Goal: Task Accomplishment & Management: Complete application form

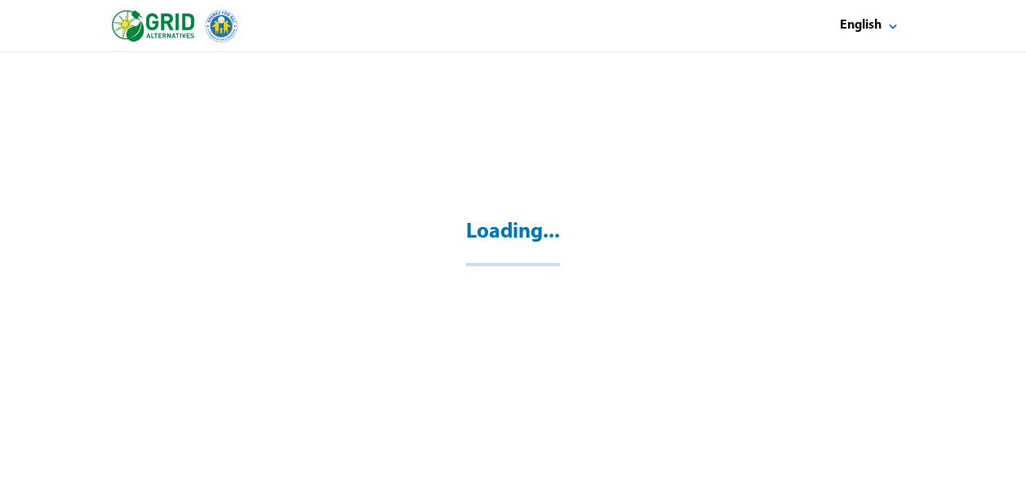
select select "**"
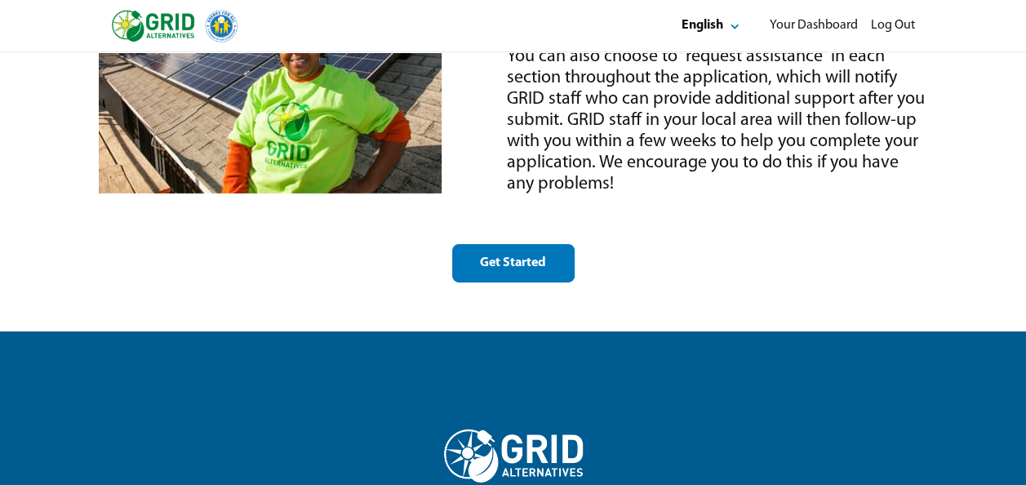
scroll to position [2397, 0]
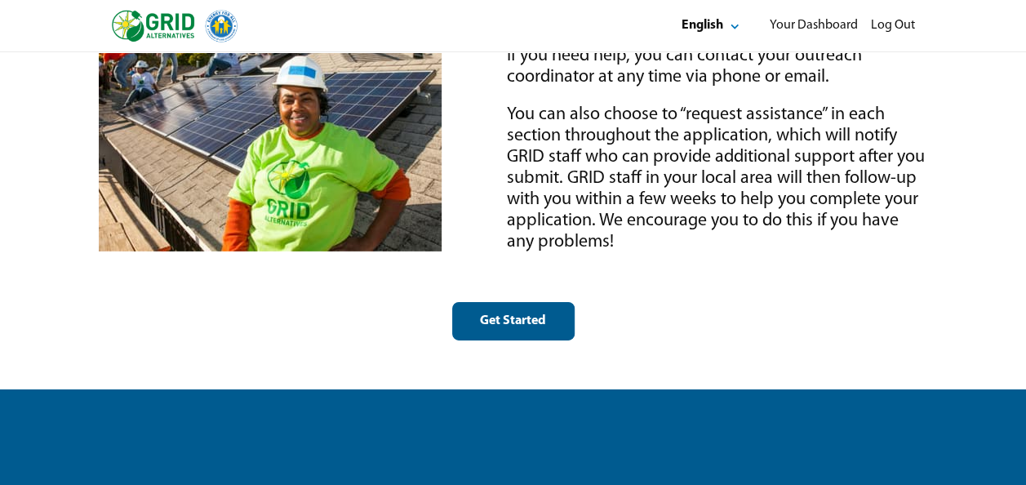
click at [511, 316] on div "Get Started" at bounding box center [513, 320] width 95 height 17
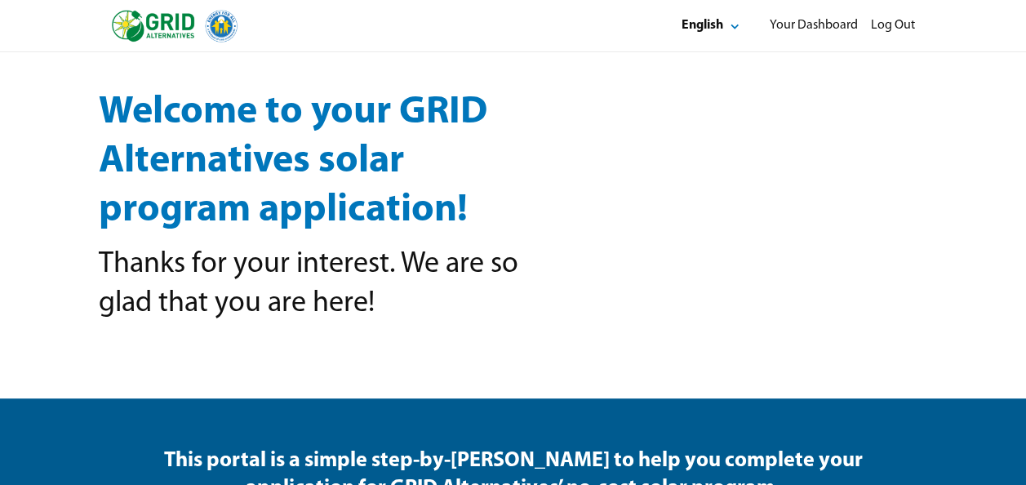
select select "**"
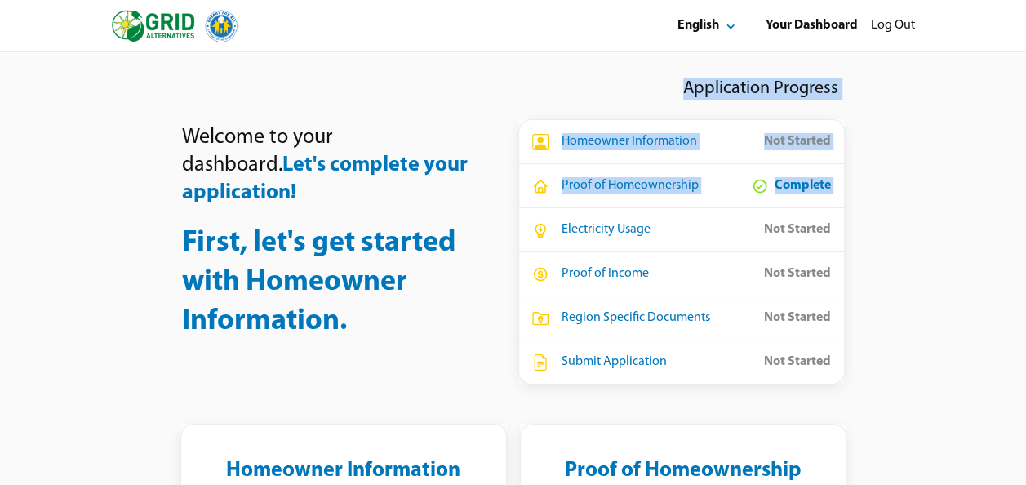
drag, startPoint x: 511, startPoint y: 316, endPoint x: 540, endPoint y: 248, distance: 73.8
click at [540, 248] on div "Welcome to your dashboard. Let's complete your application! First, let's get st…" at bounding box center [513, 228] width 979 height 312
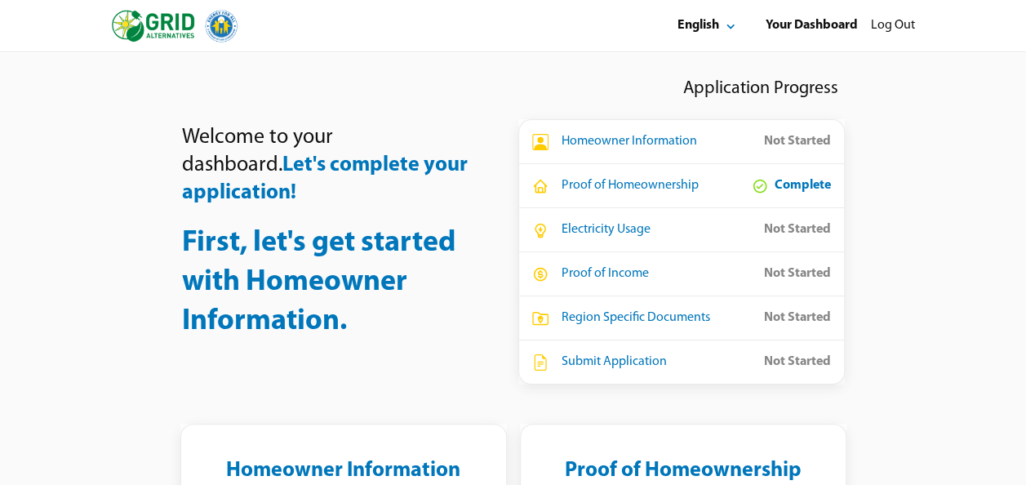
click at [431, 215] on div "Welcome to your dashboard. Let's complete your application! First, let's get st…" at bounding box center [331, 228] width 299 height 286
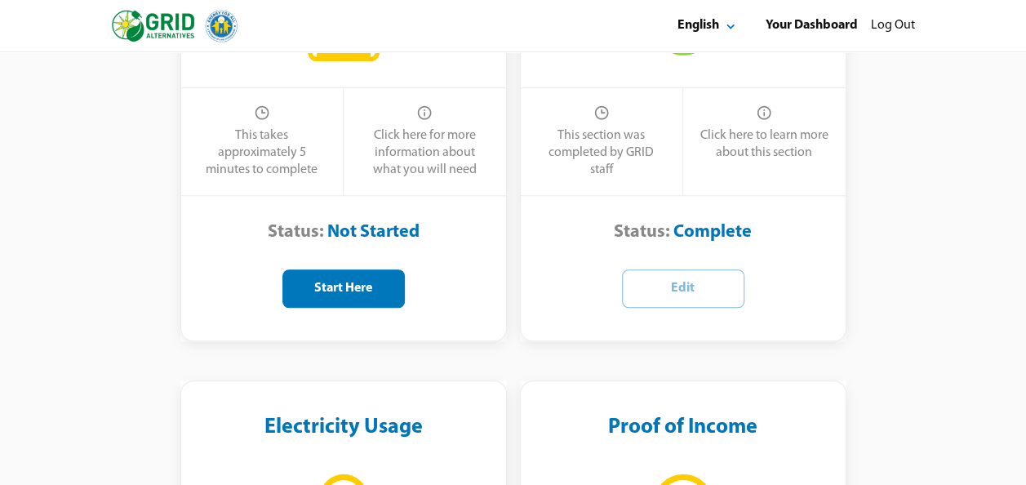
scroll to position [521, 0]
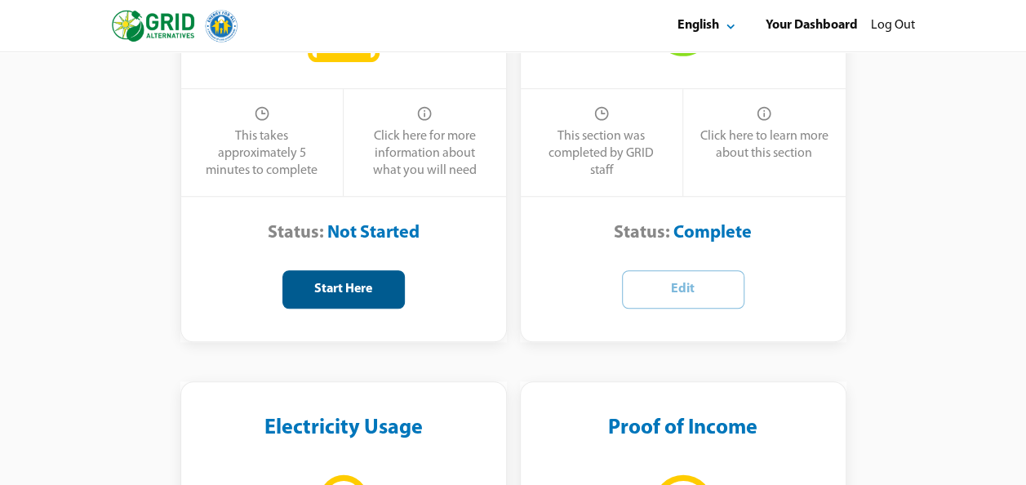
click at [335, 283] on div "Start Here" at bounding box center [343, 289] width 95 height 17
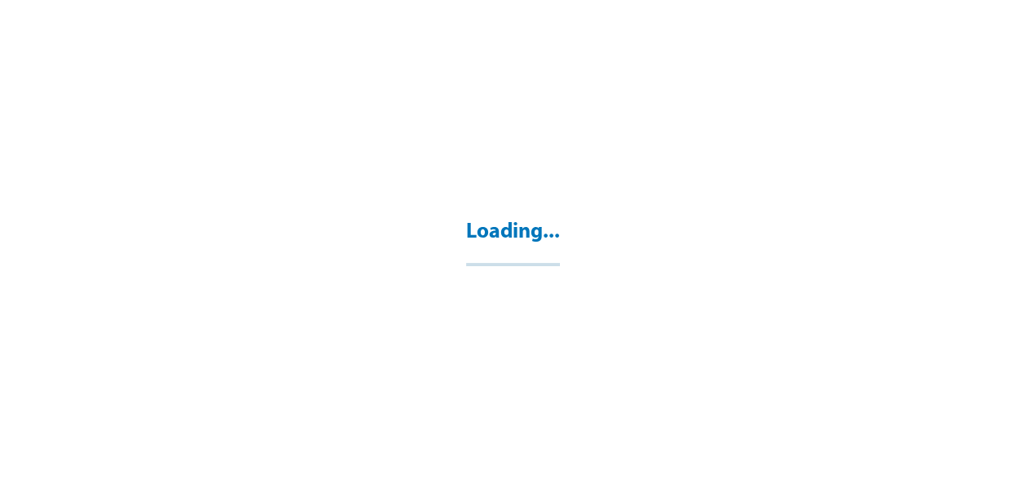
select select "**"
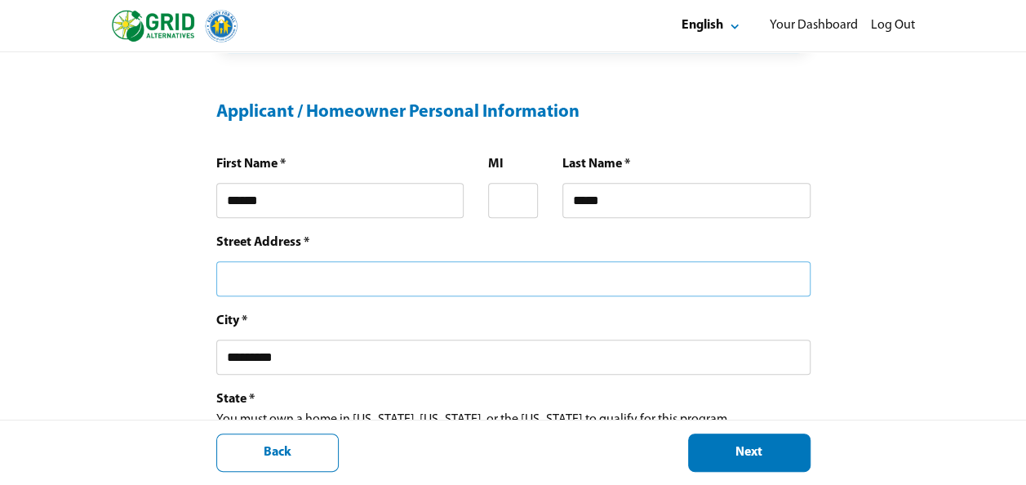
scroll to position [376, 0]
click at [247, 271] on input "text" at bounding box center [513, 277] width 594 height 35
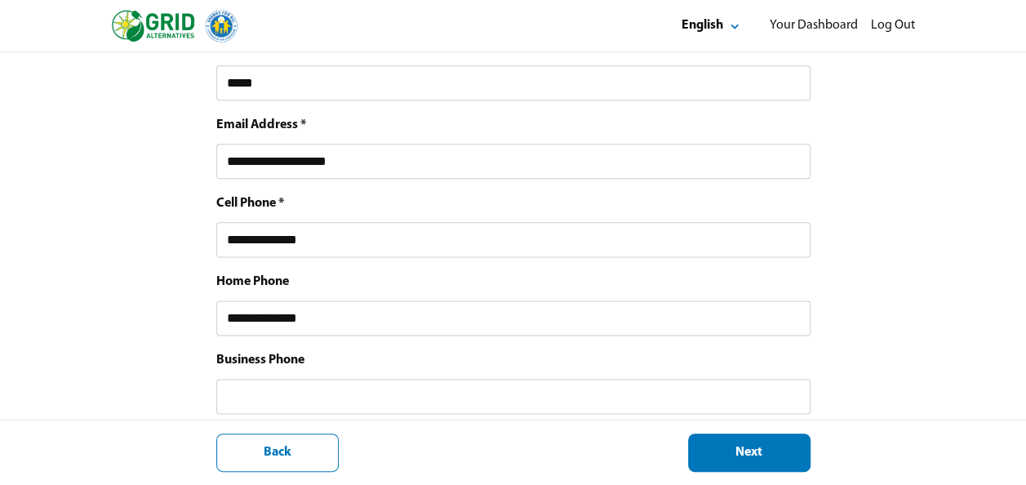
scroll to position [950, 0]
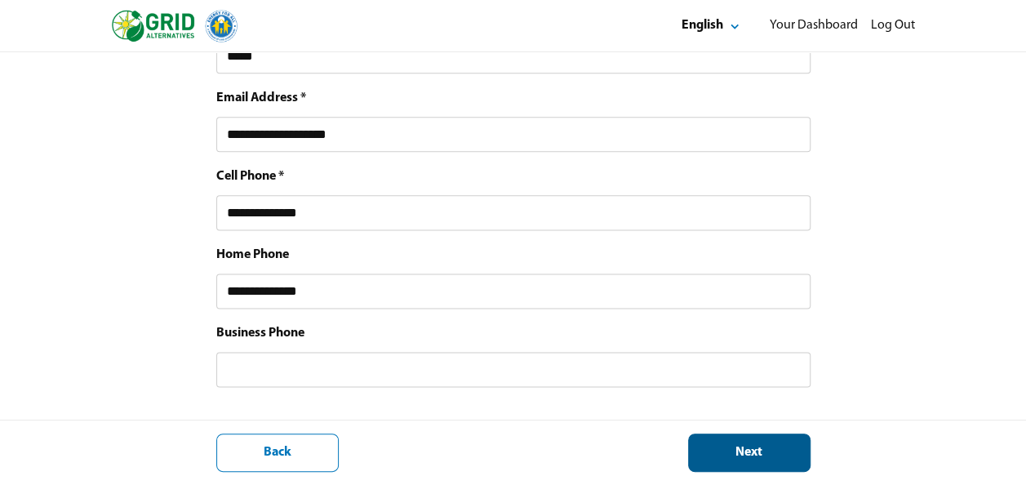
type input "**********"
click at [711, 450] on div "Next" at bounding box center [749, 452] width 95 height 17
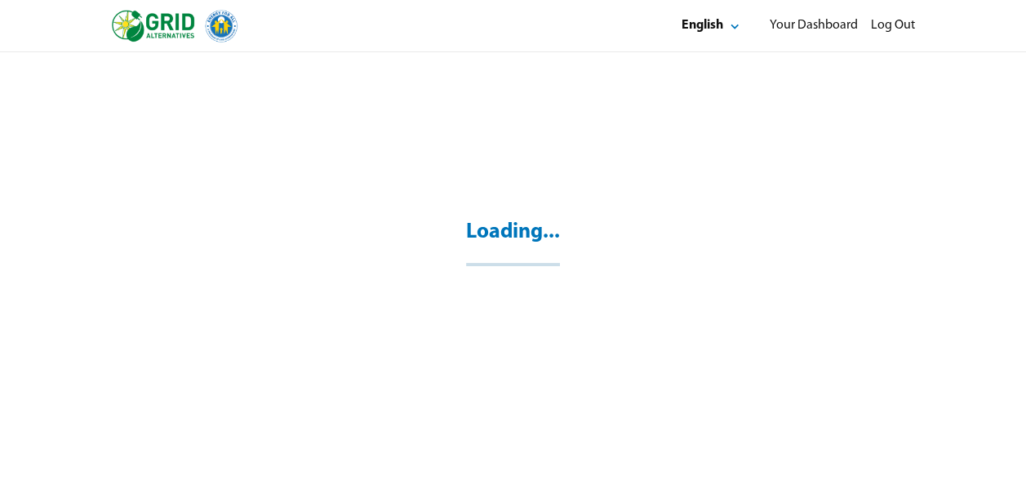
scroll to position [52, 0]
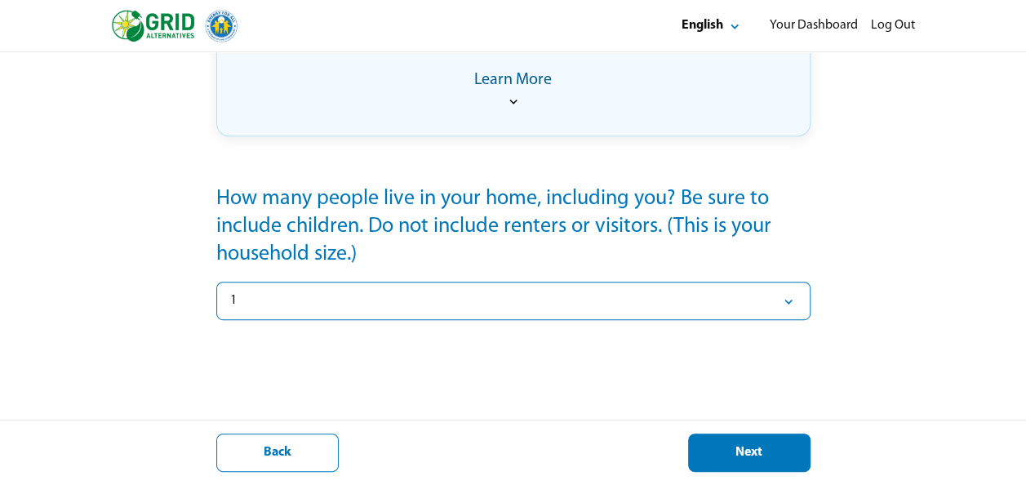
scroll to position [339, 0]
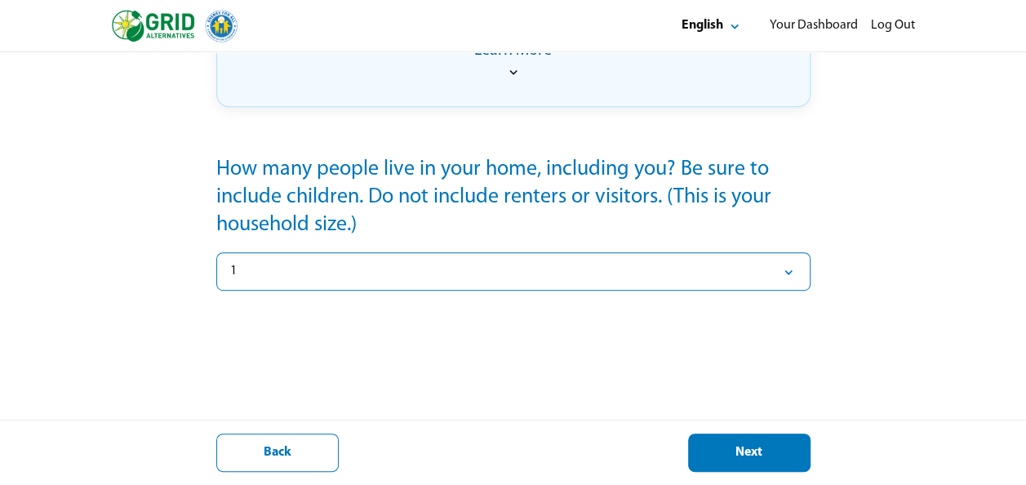
click at [597, 414] on form "How many people live in your home, including you? Be sure to include children. …" at bounding box center [513, 321] width 594 height 330
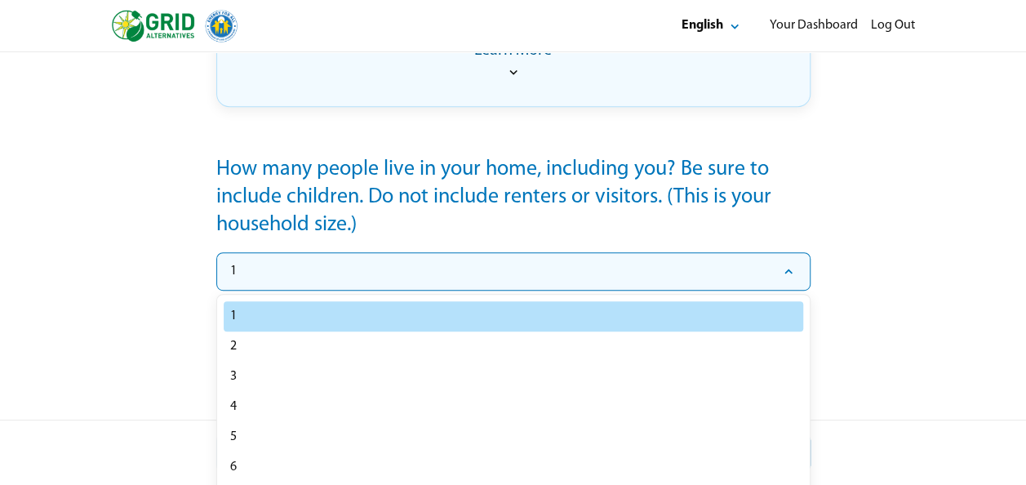
click at [786, 272] on icon "Select" at bounding box center [788, 272] width 16 height 16
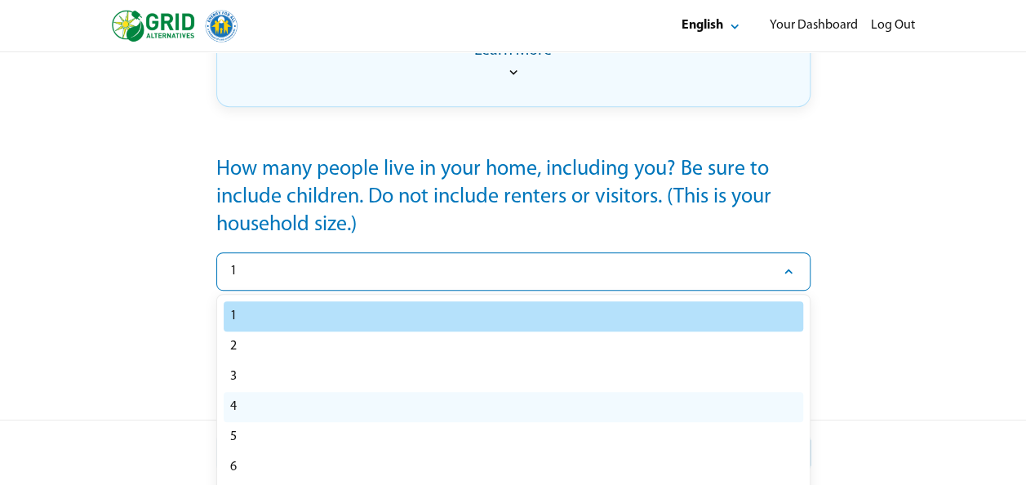
select select "*"
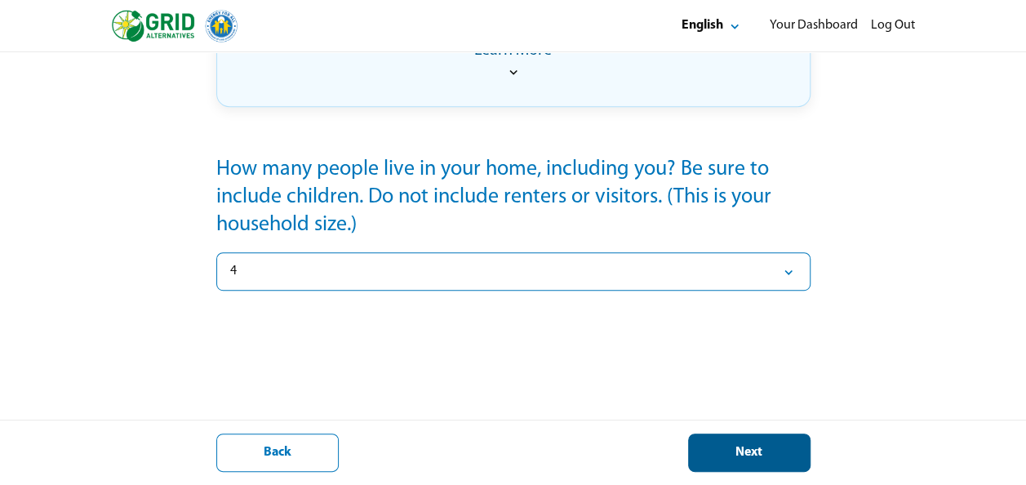
click at [715, 444] on div "Next" at bounding box center [749, 452] width 95 height 17
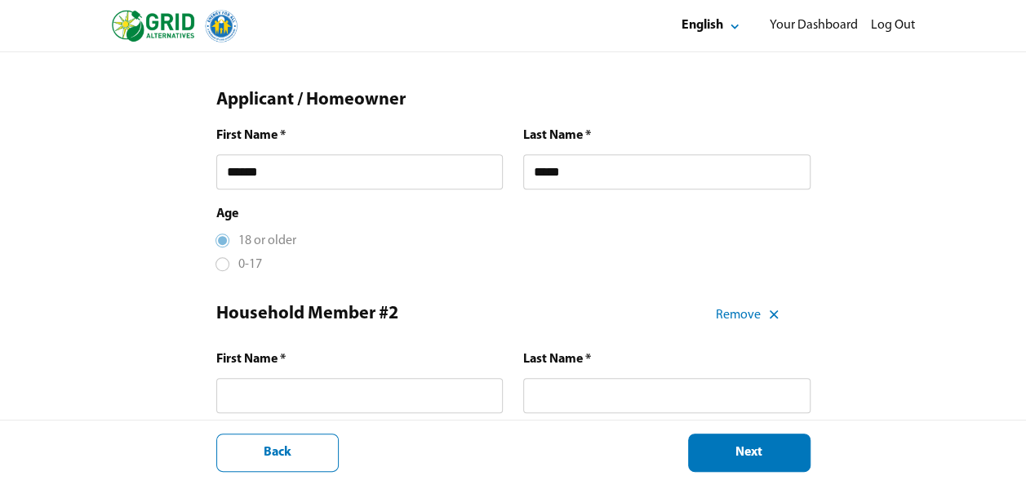
scroll to position [302, 0]
click at [232, 393] on input "text" at bounding box center [359, 394] width 287 height 35
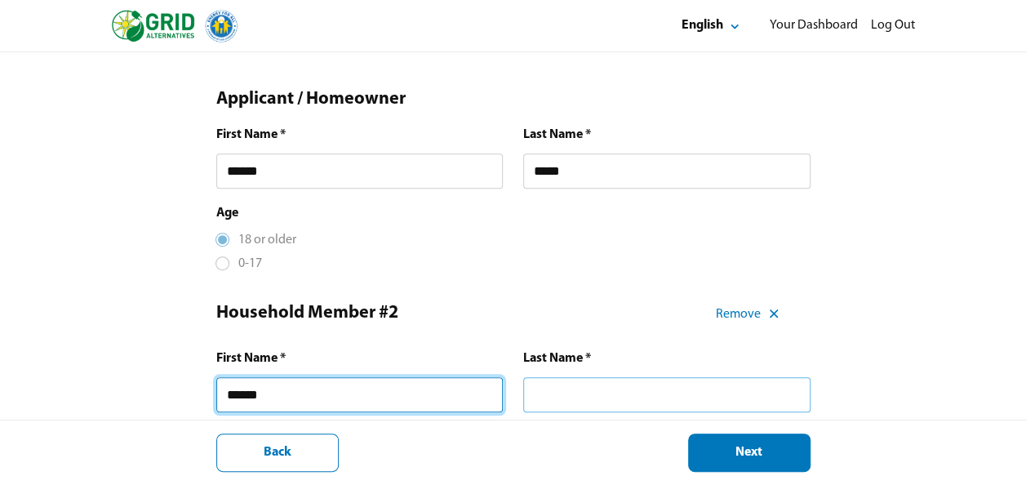
type input "******"
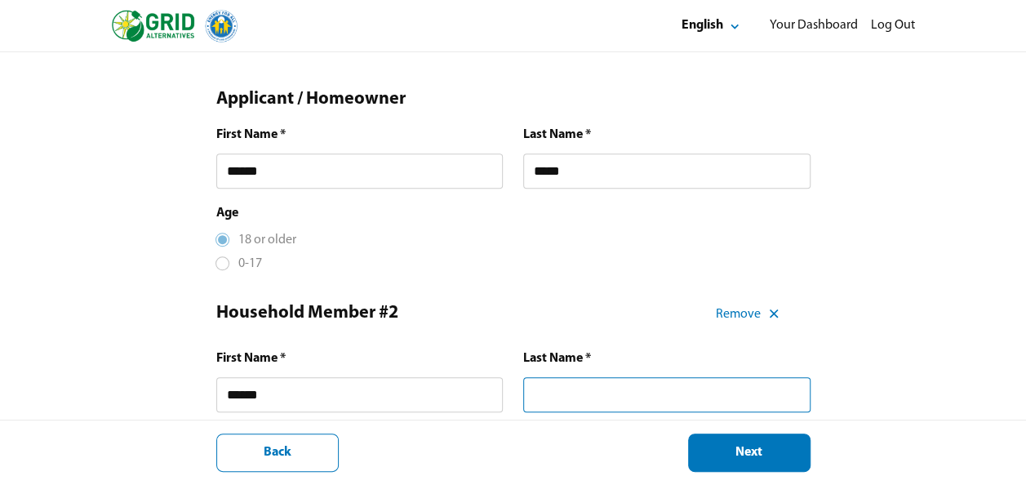
click at [540, 399] on input "text" at bounding box center [666, 394] width 287 height 35
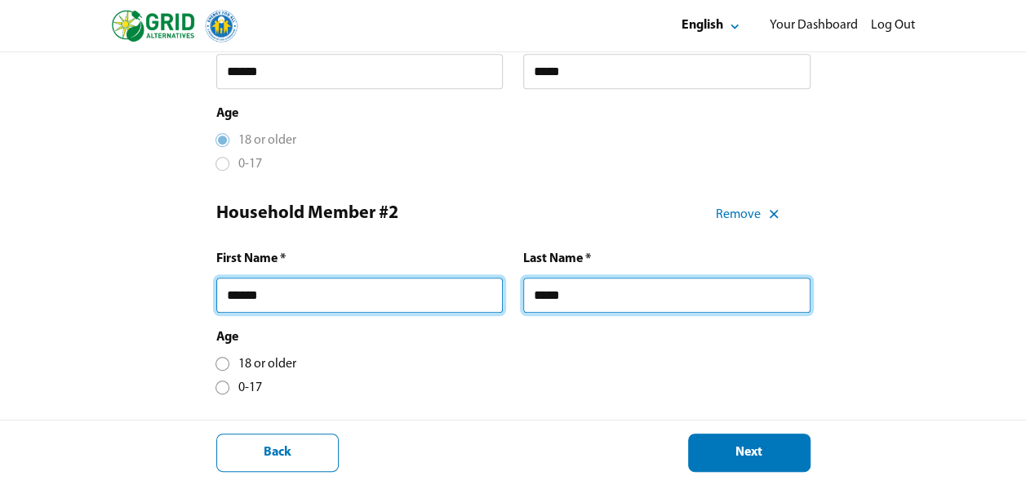
scroll to position [404, 0]
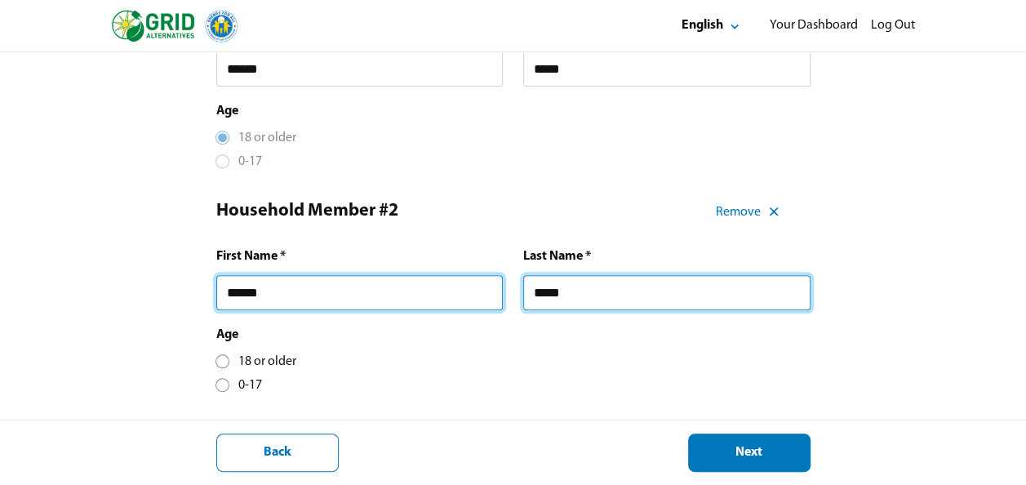
type input "*****"
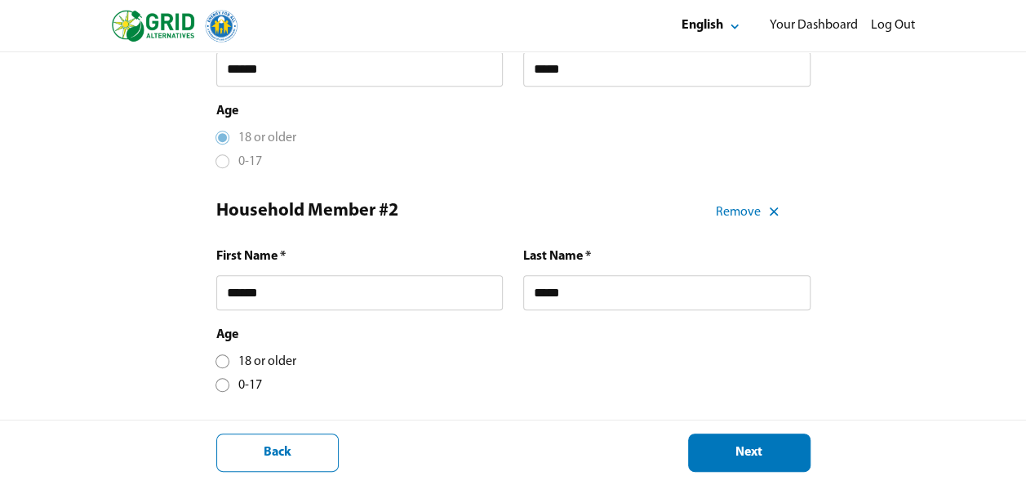
click at [222, 362] on div at bounding box center [222, 361] width 9 height 9
click at [712, 455] on div "Next" at bounding box center [749, 452] width 95 height 17
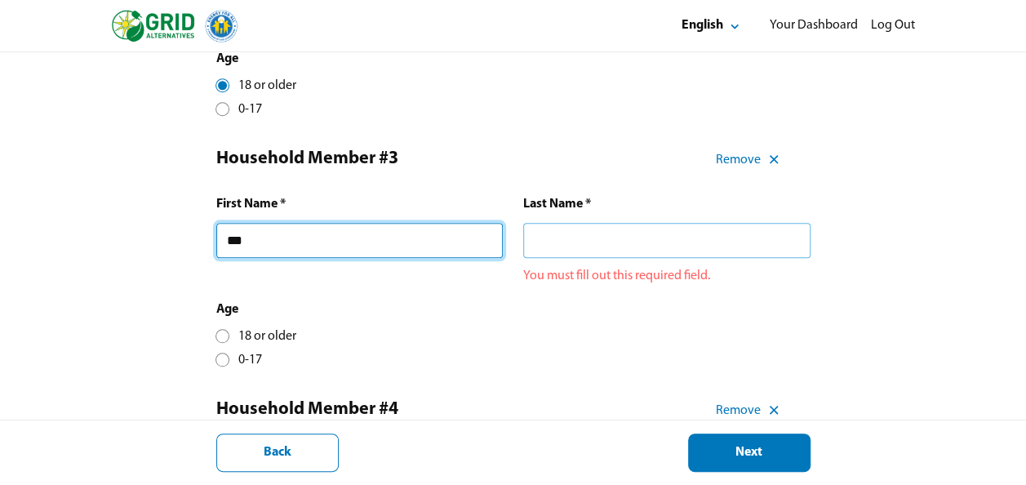
type input "***"
click at [555, 238] on input "text" at bounding box center [666, 240] width 287 height 35
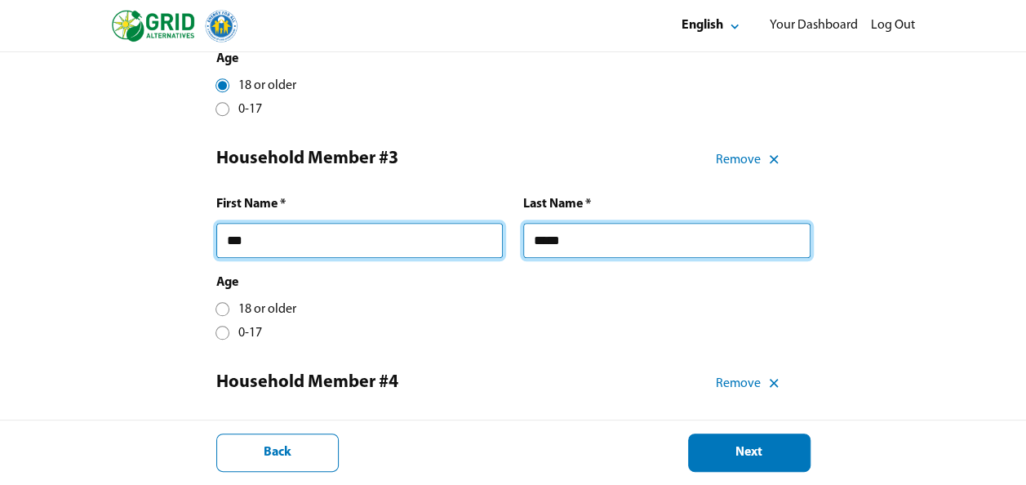
type input "*****"
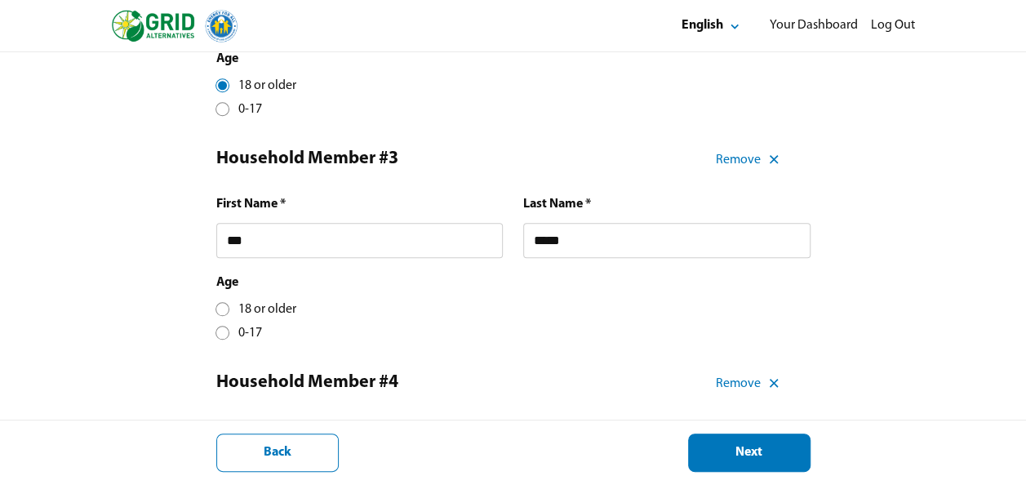
click at [220, 312] on div at bounding box center [222, 308] width 9 height 9
click at [702, 452] on div "Next" at bounding box center [749, 452] width 95 height 17
click at [716, 452] on div "Next" at bounding box center [749, 452] width 95 height 17
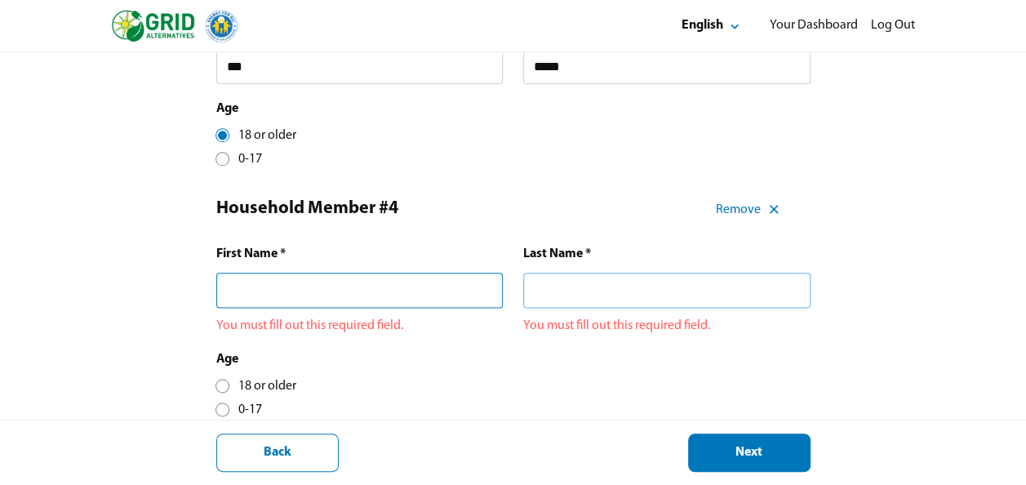
scroll to position [858, 0]
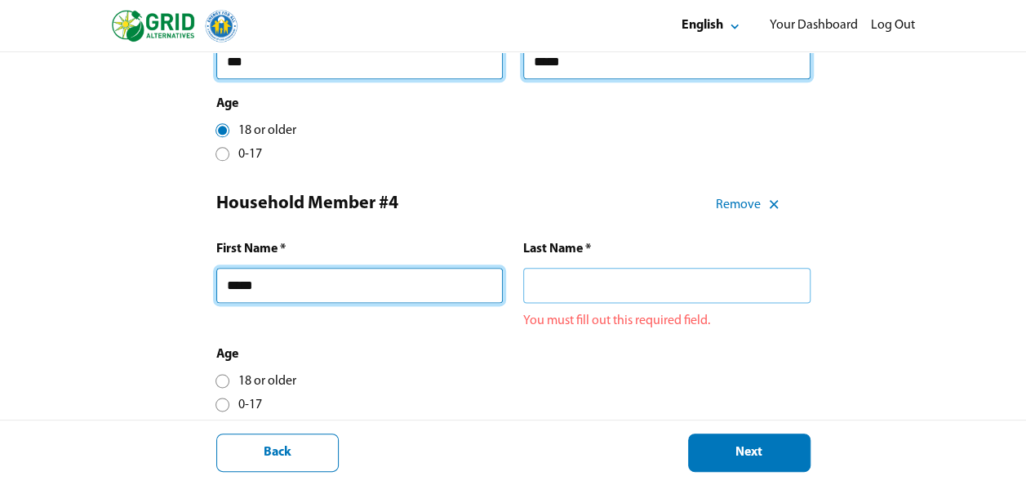
type input "*****"
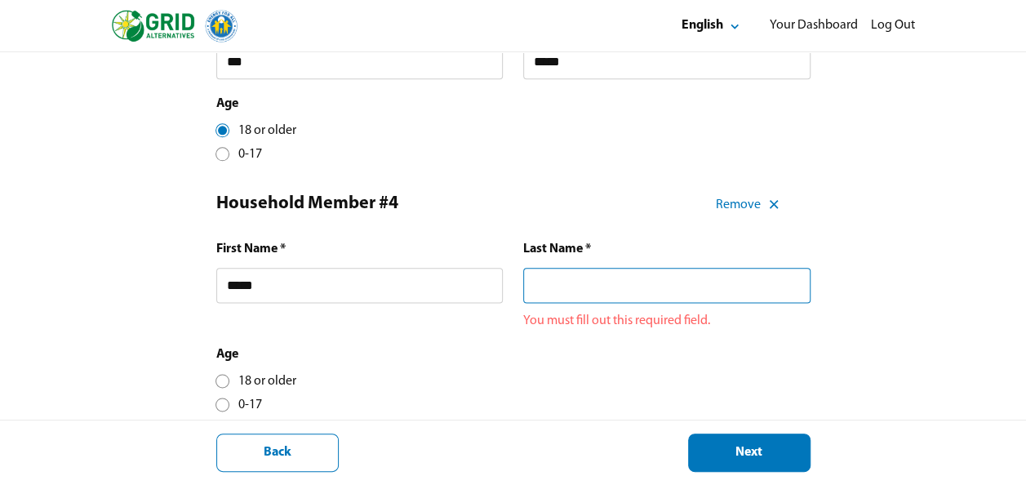
click at [539, 290] on input "text" at bounding box center [666, 285] width 287 height 35
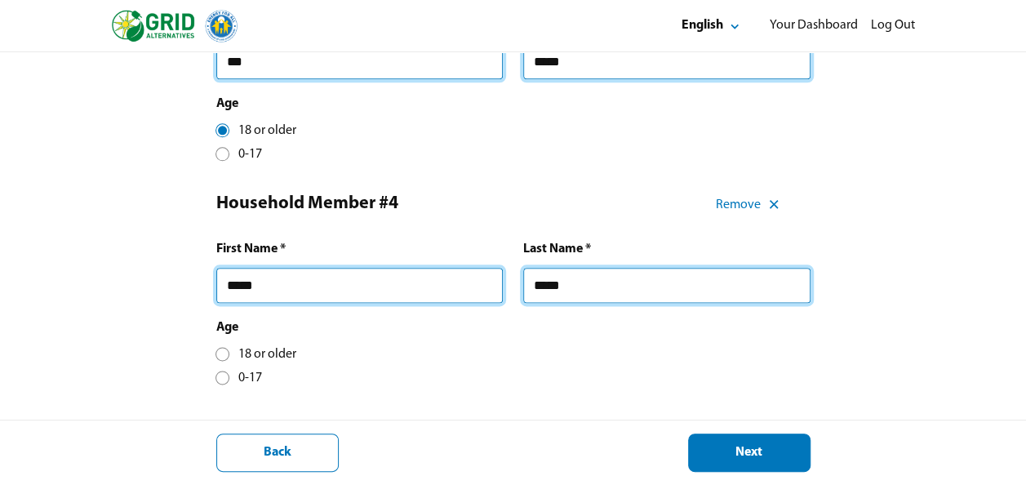
type input "*****"
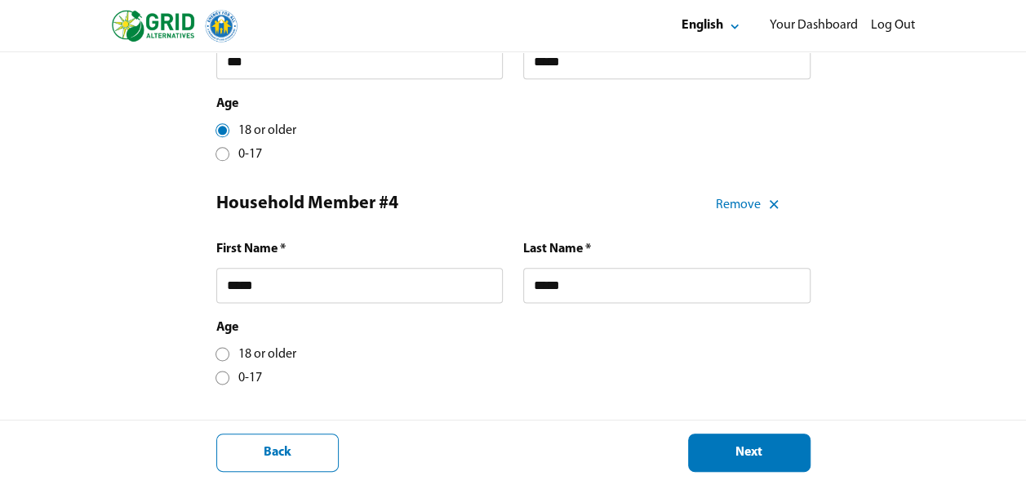
click at [222, 358] on div at bounding box center [222, 353] width 9 height 9
click at [711, 451] on div "Next" at bounding box center [749, 452] width 95 height 17
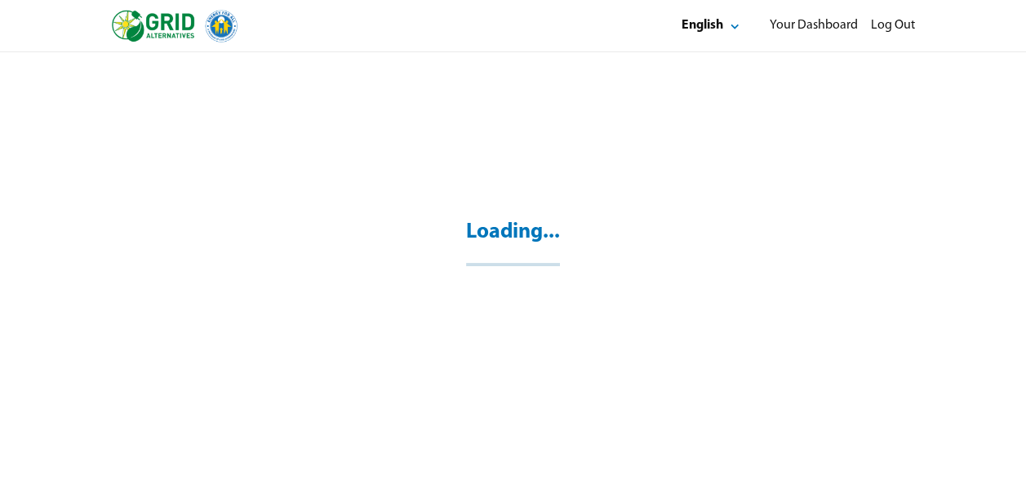
scroll to position [52, 0]
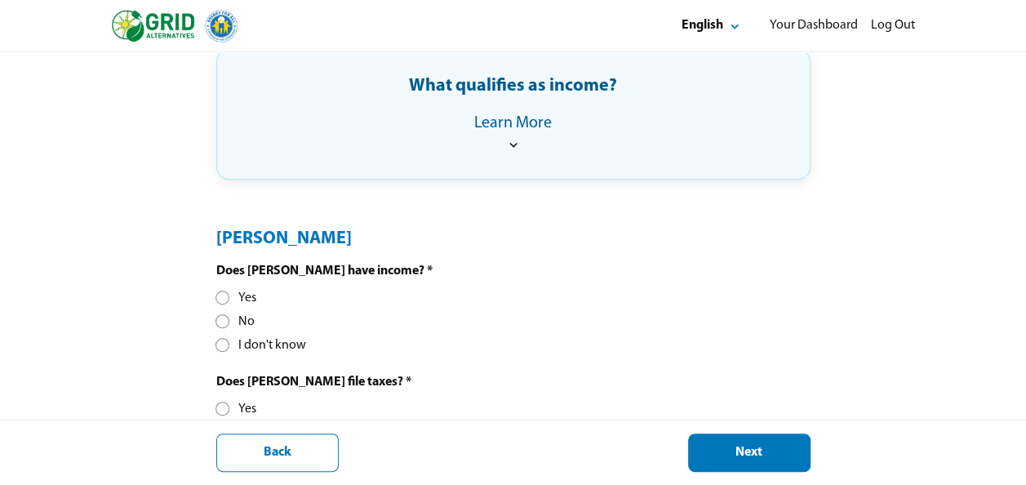
scroll to position [416, 0]
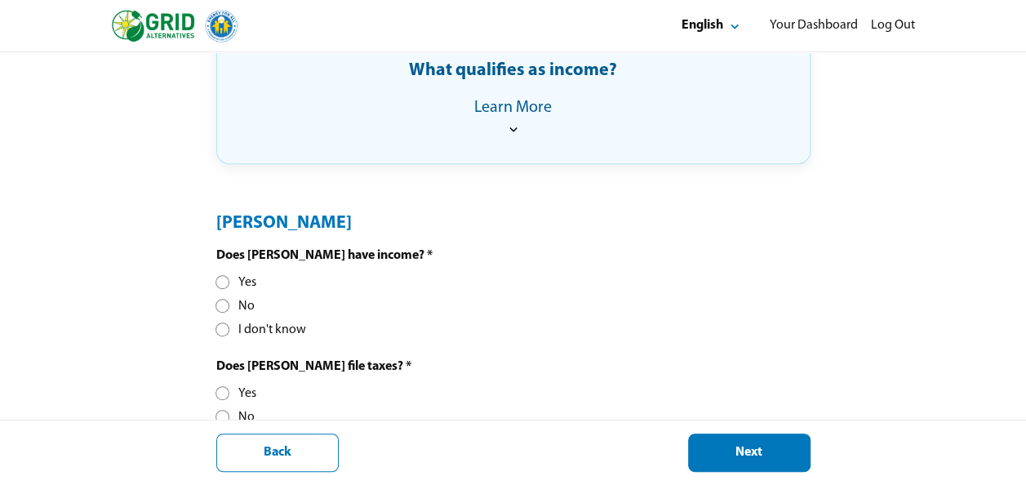
click at [222, 281] on div at bounding box center [222, 281] width 9 height 9
click at [219, 388] on div at bounding box center [222, 392] width 9 height 9
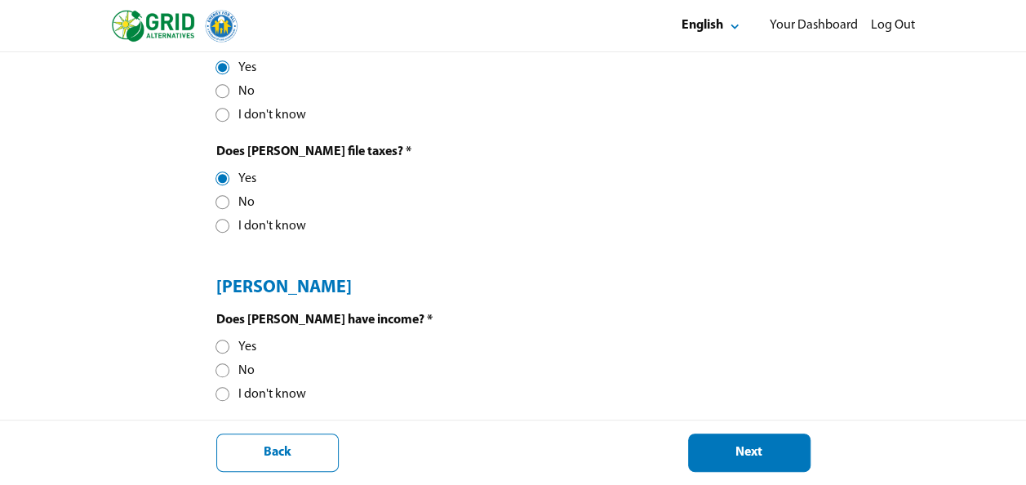
scroll to position [633, 0]
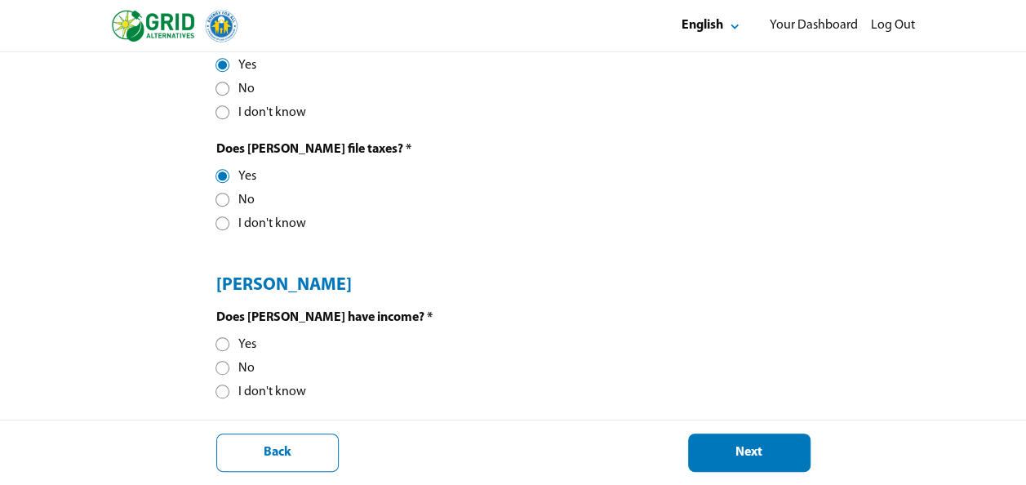
click at [224, 343] on div at bounding box center [222, 343] width 9 height 9
click at [223, 341] on div at bounding box center [222, 343] width 9 height 9
click at [222, 369] on div at bounding box center [222, 367] width 9 height 9
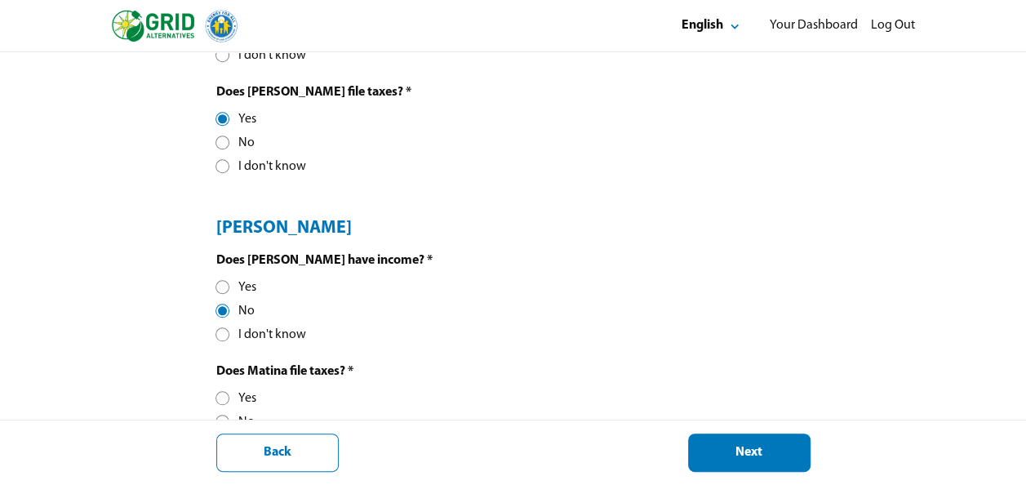
scroll to position [763, 0]
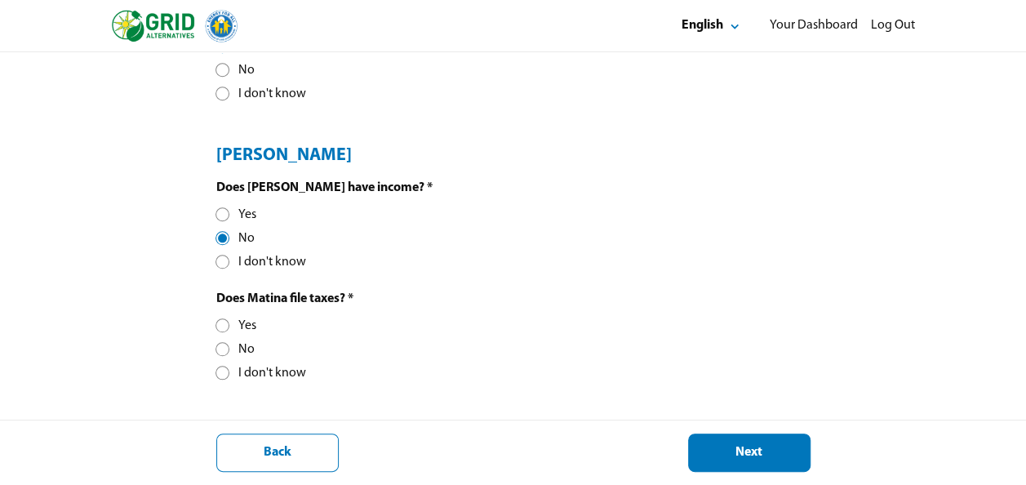
click at [224, 322] on div at bounding box center [222, 325] width 9 height 9
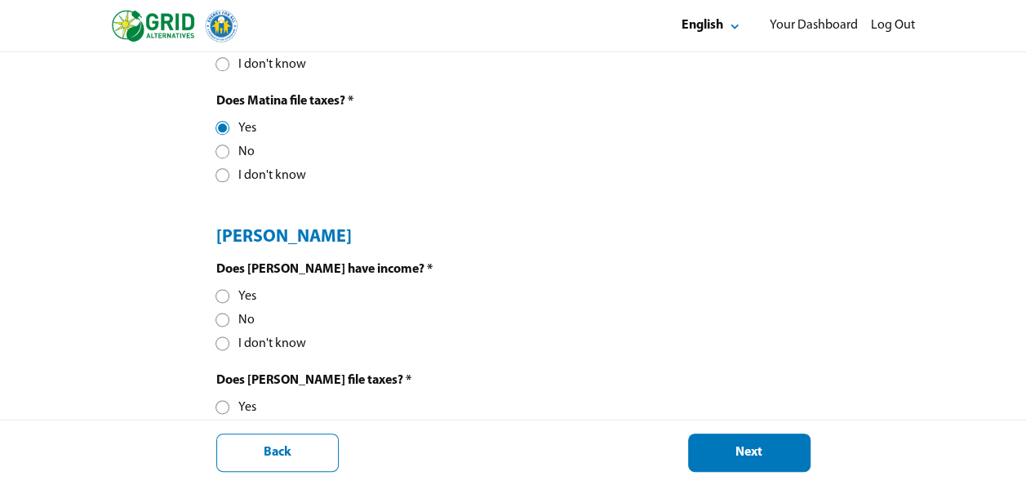
scroll to position [1041, 0]
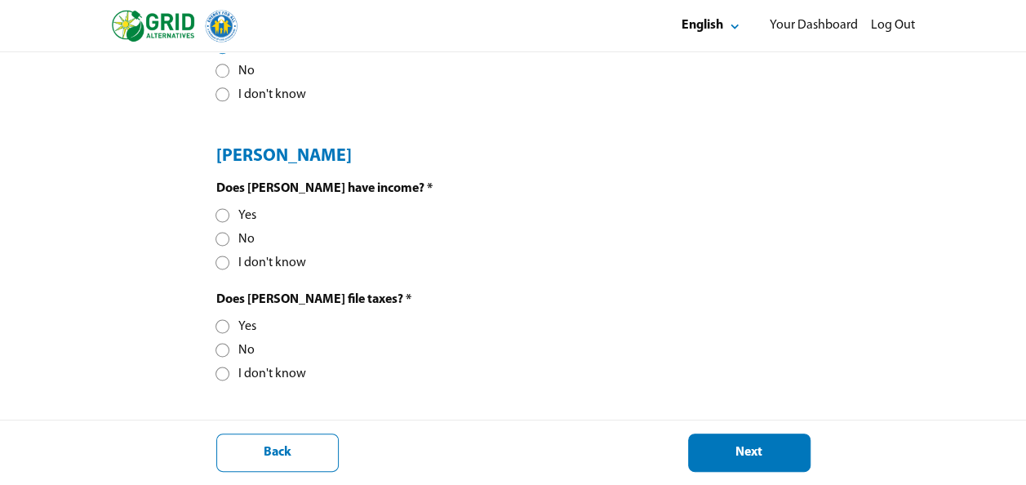
click at [219, 238] on div at bounding box center [222, 238] width 9 height 9
click at [221, 347] on div at bounding box center [222, 349] width 9 height 9
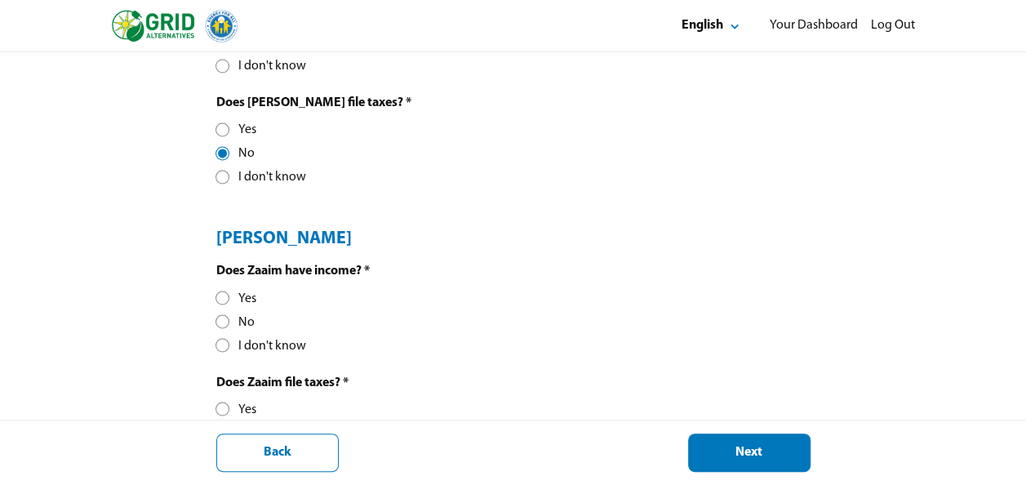
scroll to position [1238, 0]
click at [224, 318] on div at bounding box center [222, 320] width 9 height 9
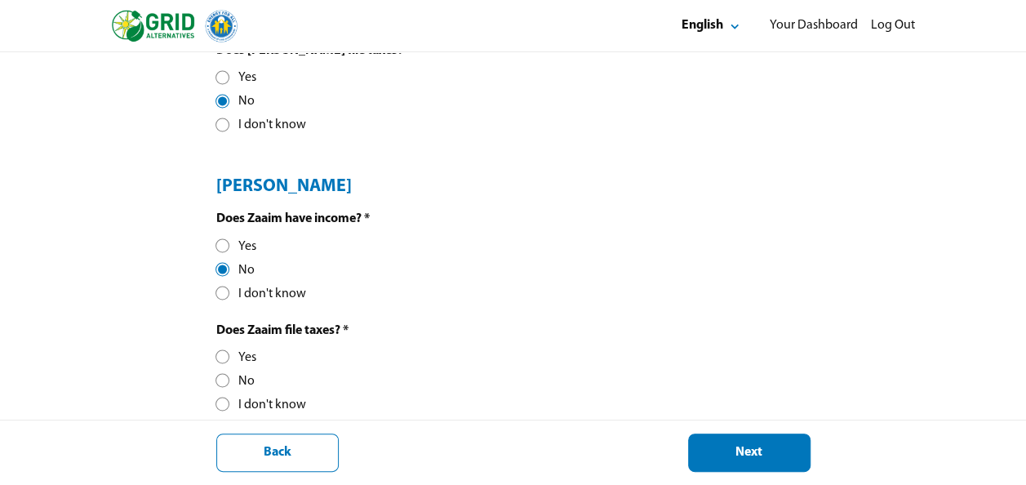
scroll to position [1294, 0]
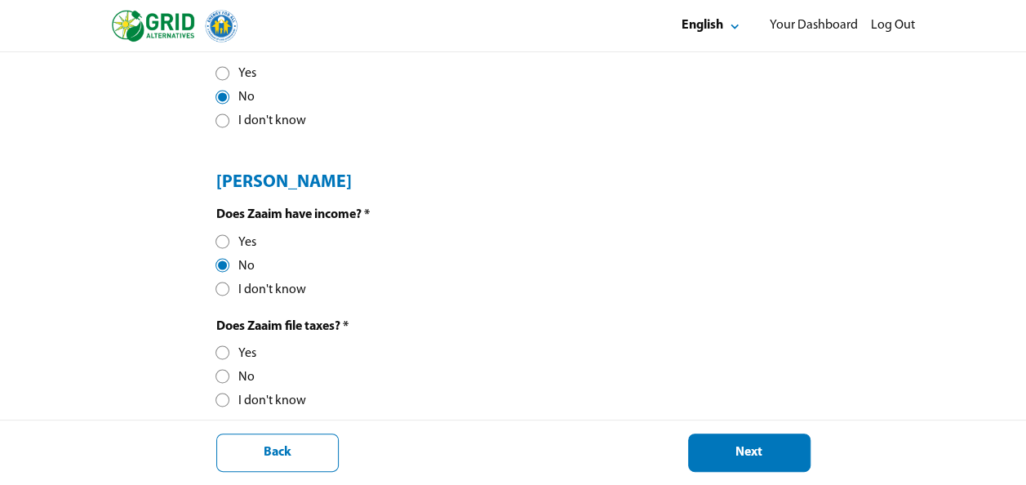
click at [220, 374] on div at bounding box center [222, 375] width 9 height 9
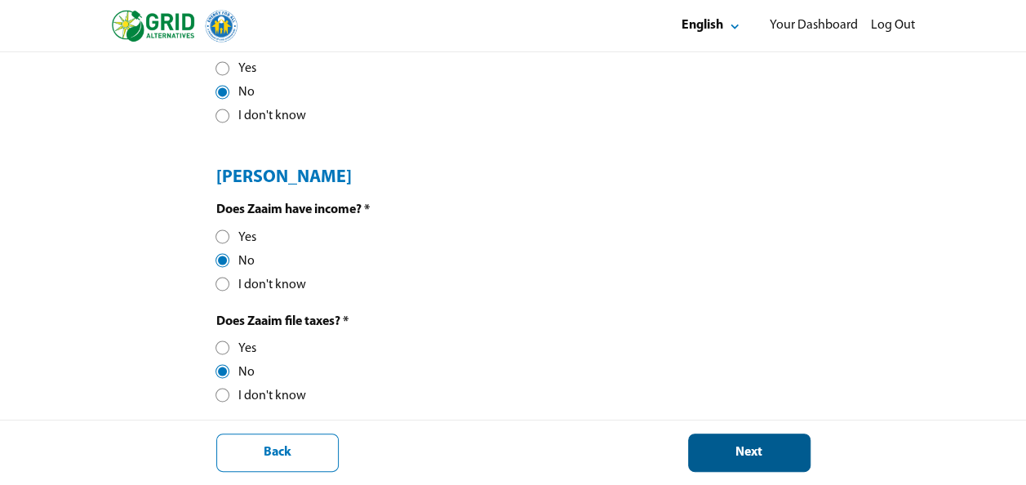
click at [712, 449] on div "Next" at bounding box center [749, 452] width 95 height 17
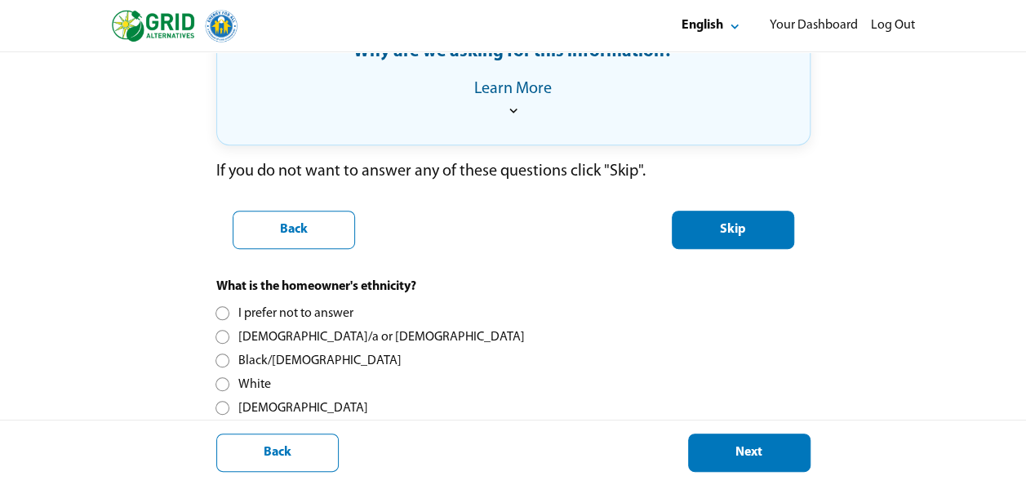
scroll to position [353, 0]
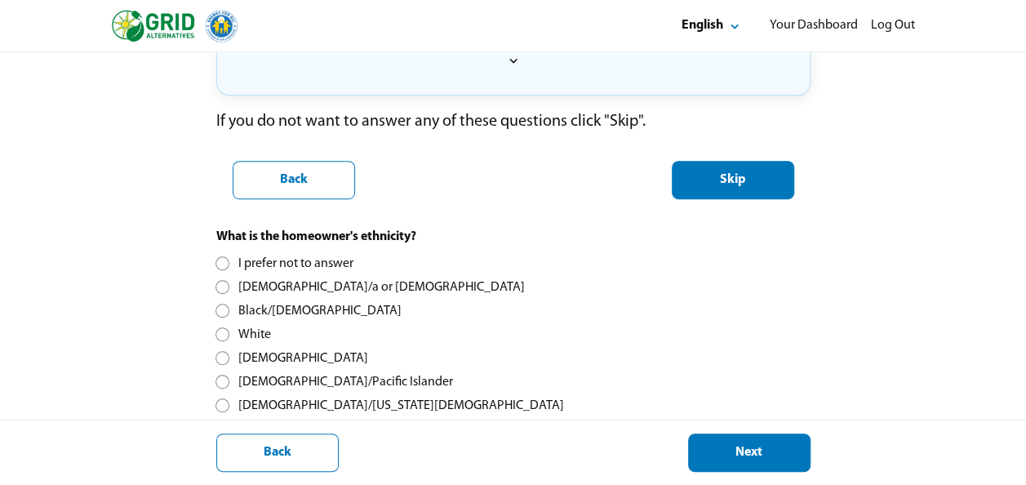
click at [222, 263] on div at bounding box center [222, 263] width 9 height 9
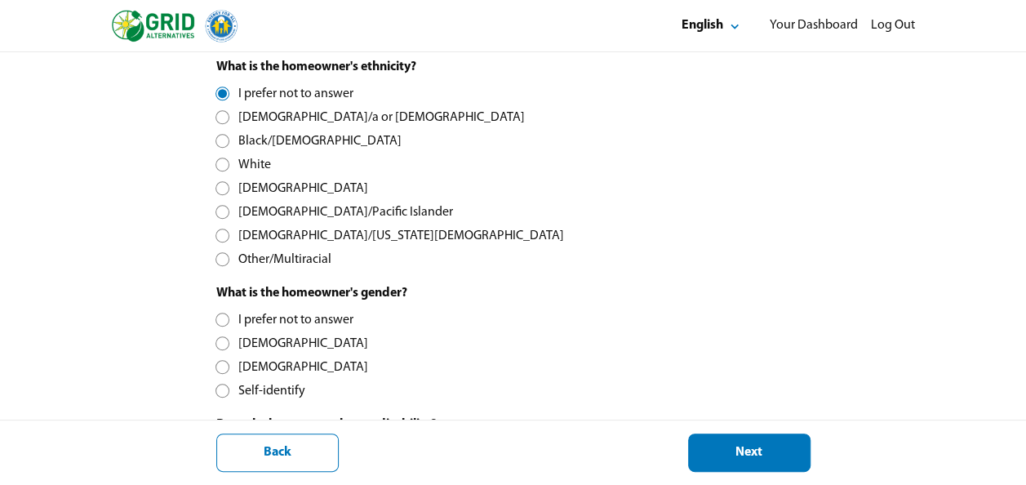
scroll to position [524, 0]
click at [219, 315] on div at bounding box center [222, 318] width 9 height 9
click at [223, 346] on div at bounding box center [222, 342] width 9 height 9
click at [225, 362] on div at bounding box center [222, 365] width 9 height 9
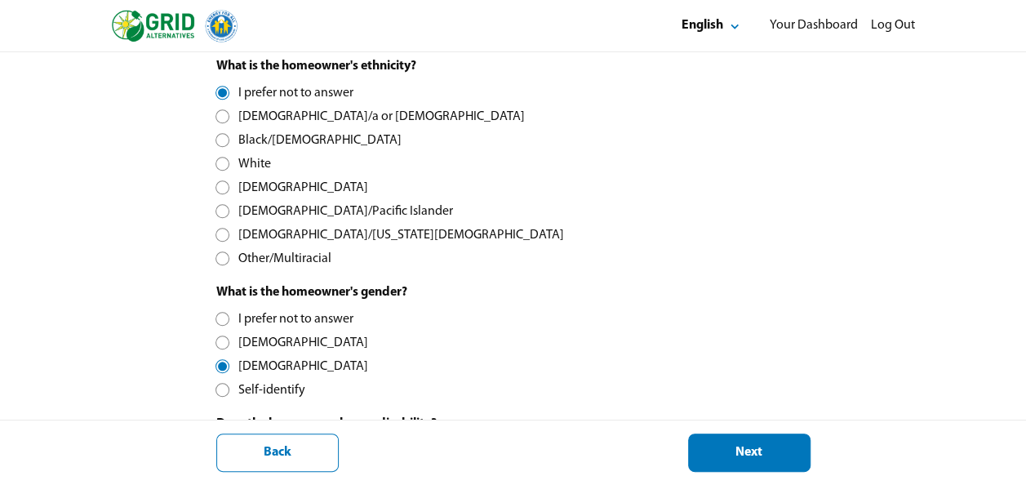
click at [219, 339] on div at bounding box center [222, 342] width 9 height 9
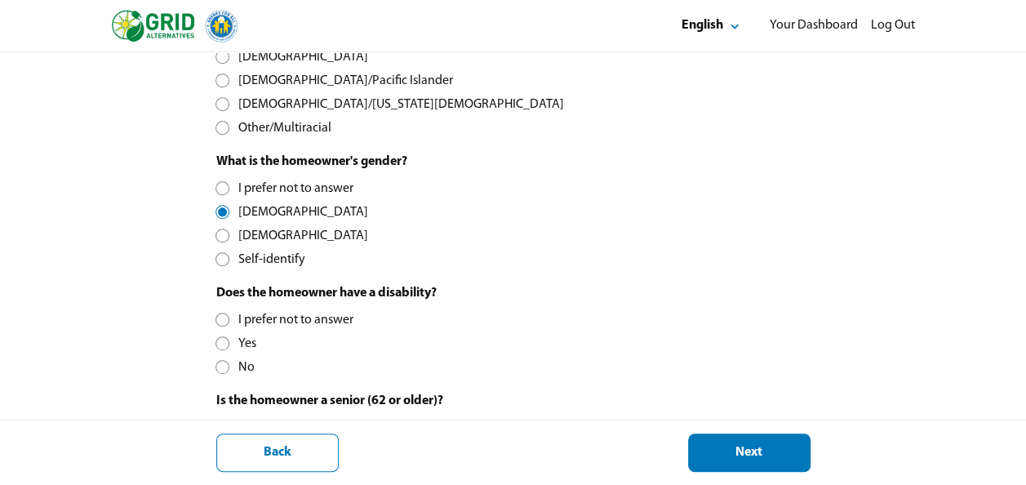
scroll to position [658, 0]
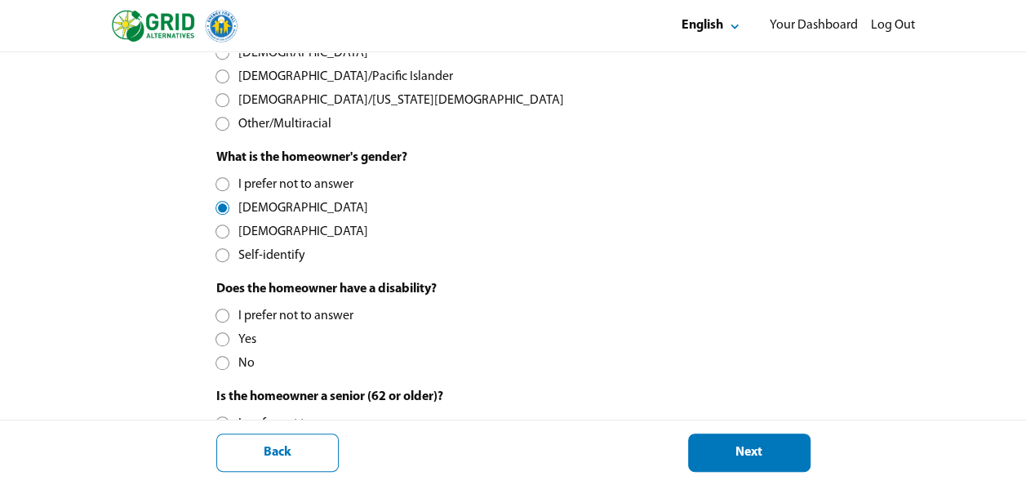
click at [343, 353] on div "I prefer not to answer Yes No" at bounding box center [284, 340] width 137 height 64
click at [219, 315] on div at bounding box center [222, 315] width 9 height 9
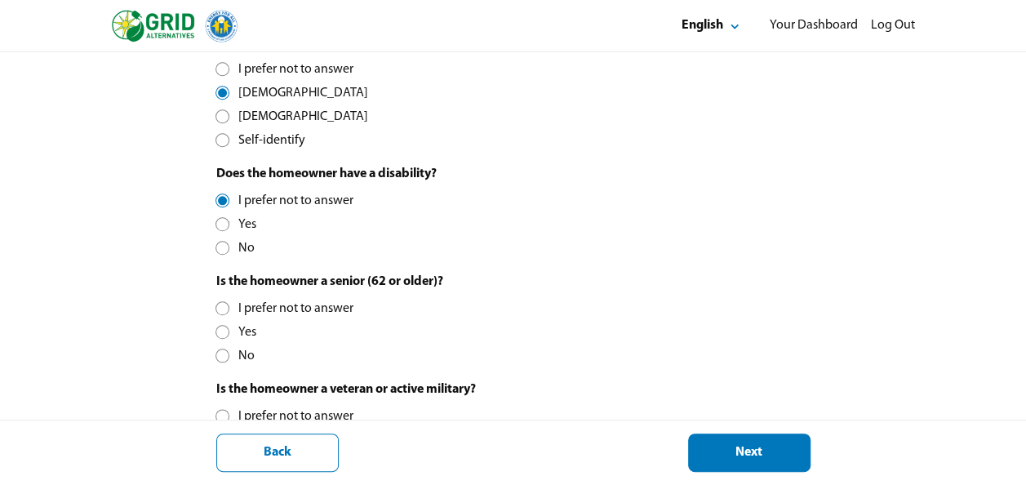
scroll to position [776, 0]
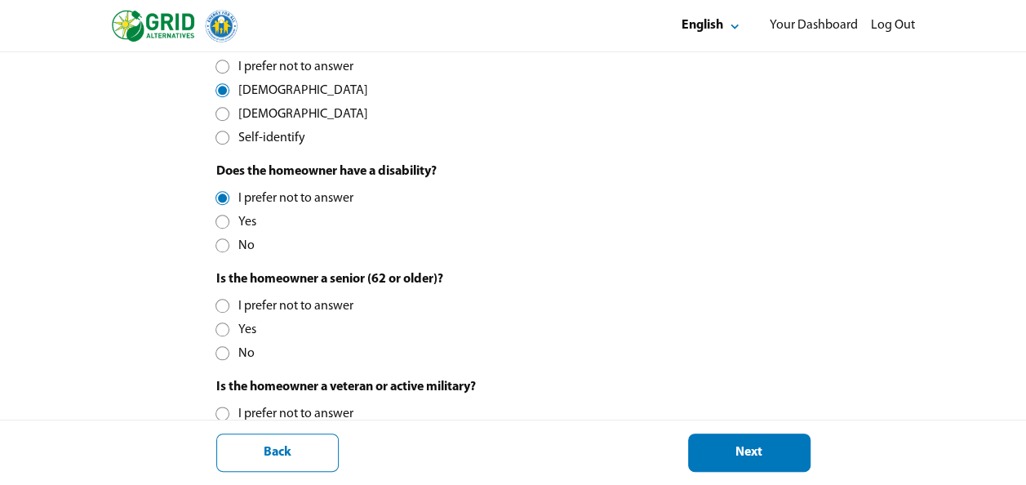
click at [222, 325] on div at bounding box center [222, 329] width 9 height 9
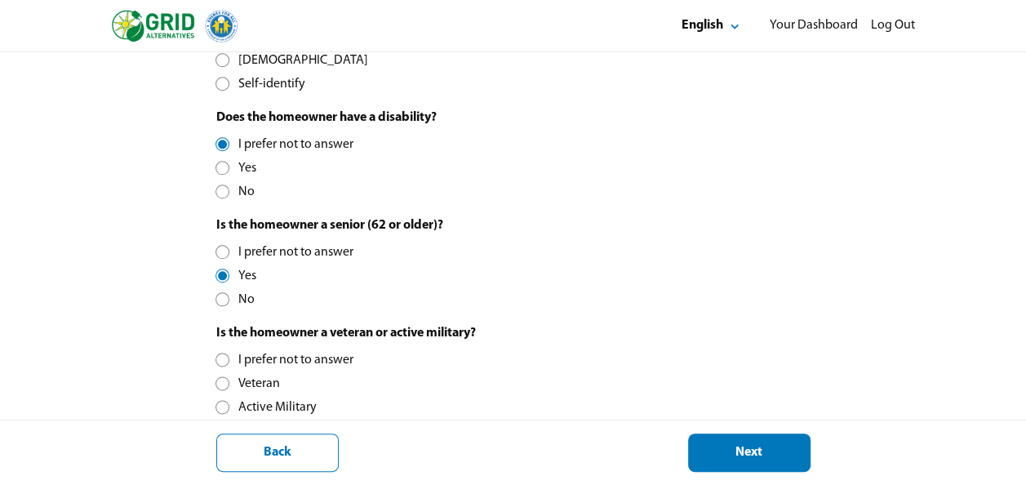
scroll to position [881, 0]
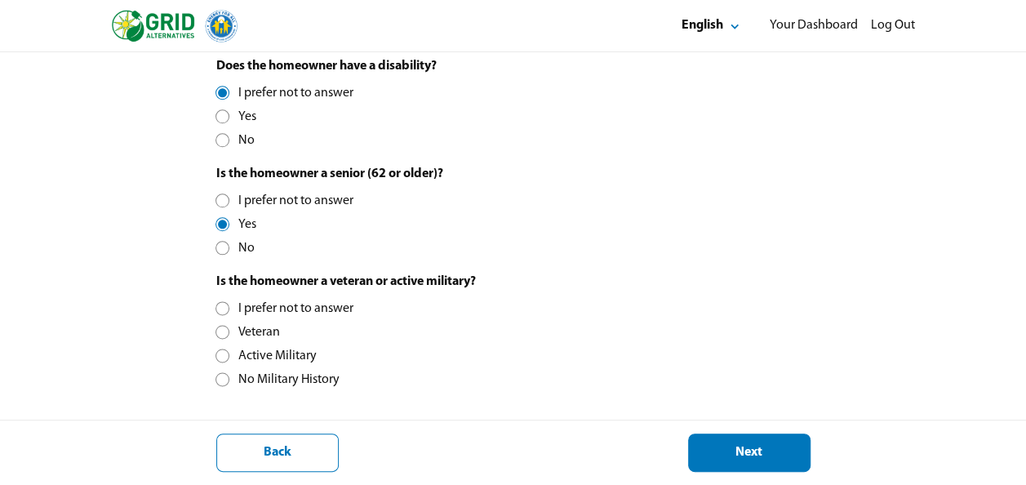
click at [223, 374] on div at bounding box center [222, 378] width 9 height 9
click at [705, 455] on div "Next" at bounding box center [749, 452] width 95 height 17
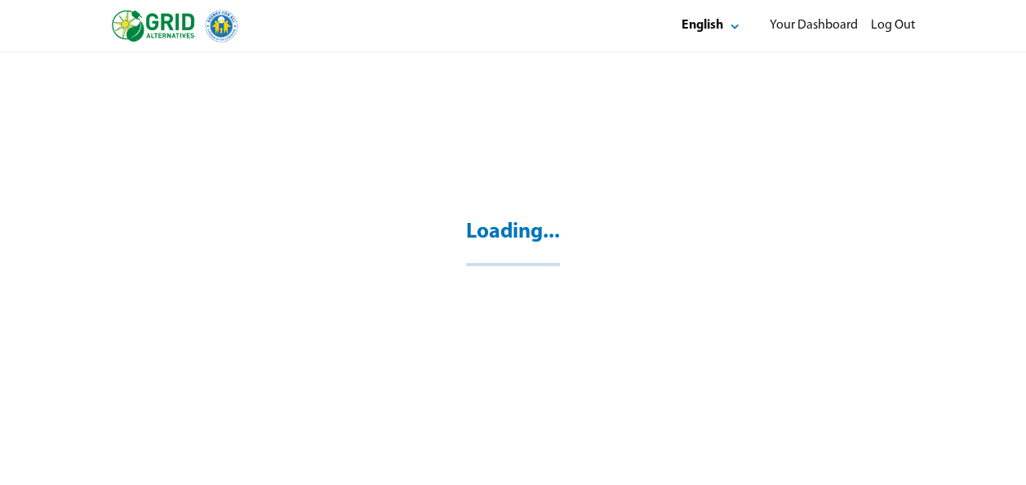
scroll to position [52, 0]
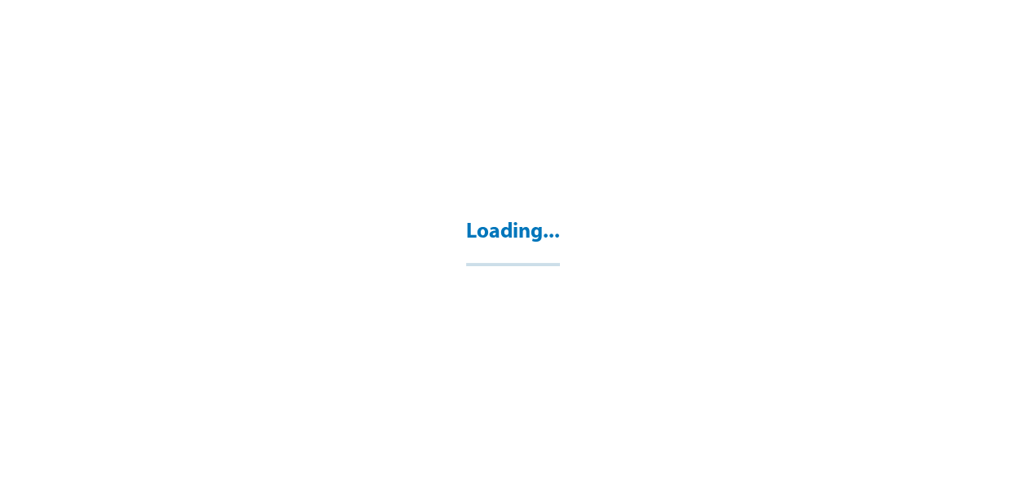
select select "**"
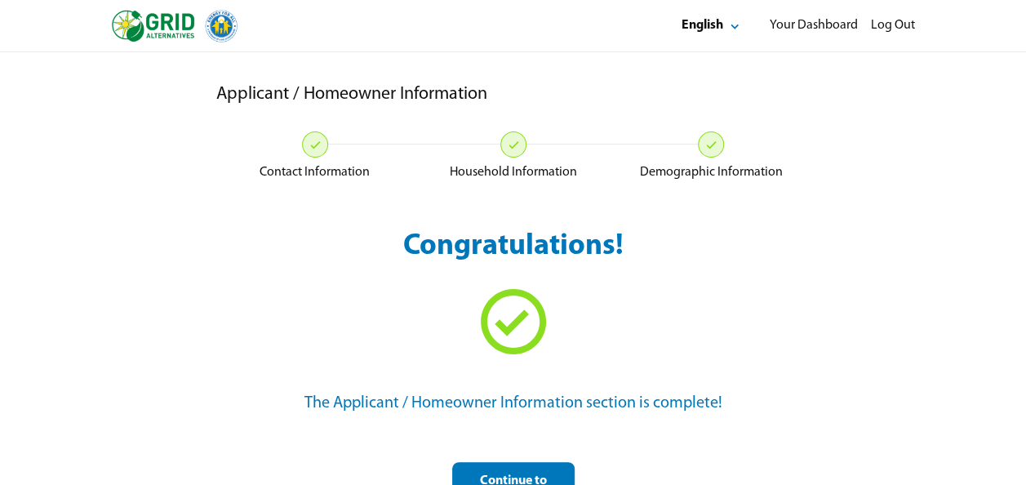
scroll to position [52, 0]
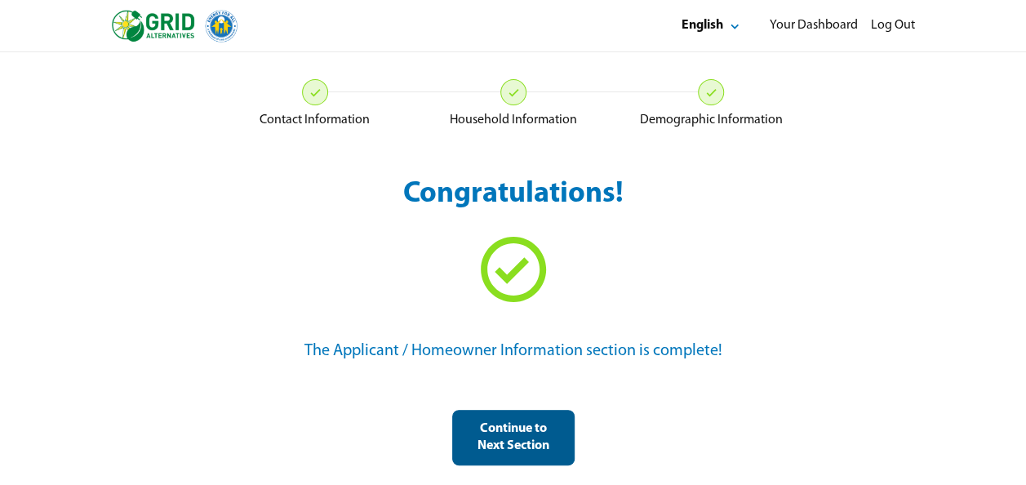
click at [514, 436] on div "Continue to Next Section" at bounding box center [513, 437] width 95 height 34
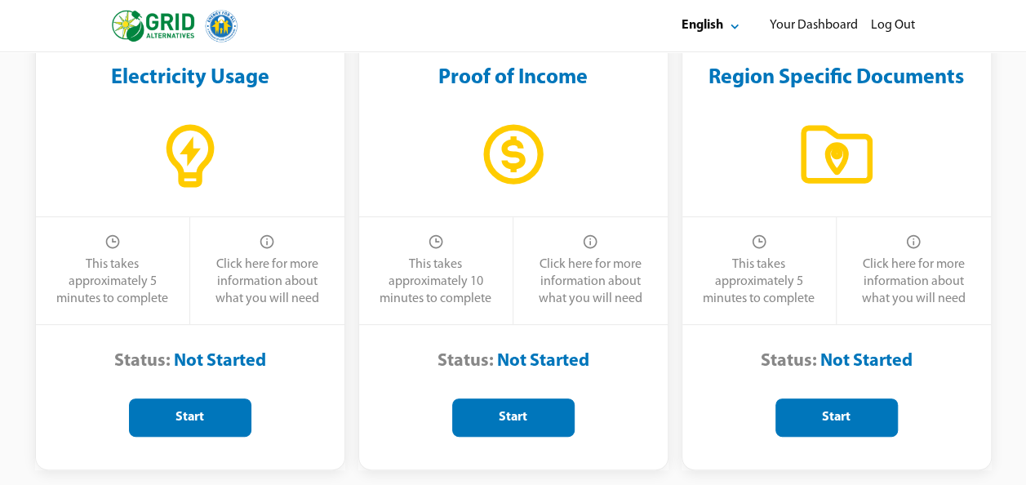
scroll to position [157, 0]
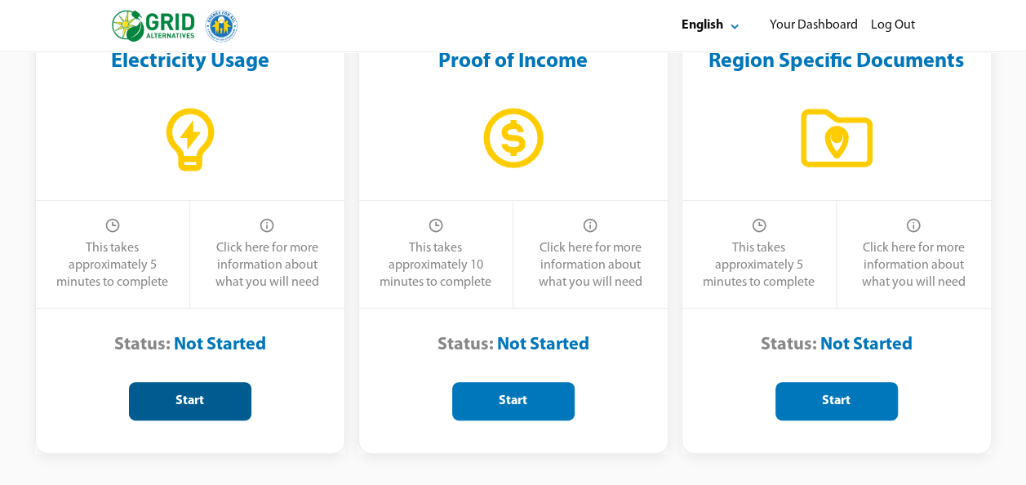
click at [210, 408] on button "Start" at bounding box center [190, 401] width 122 height 38
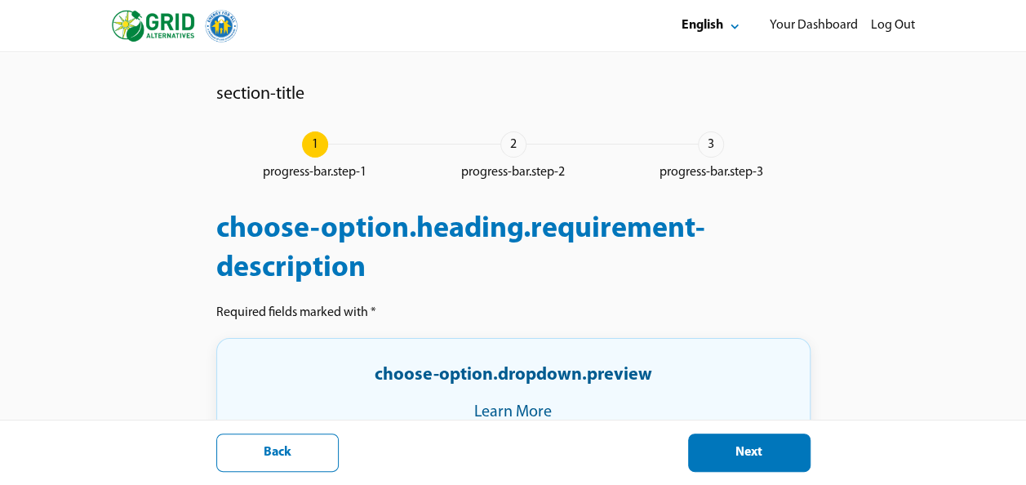
select select "**"
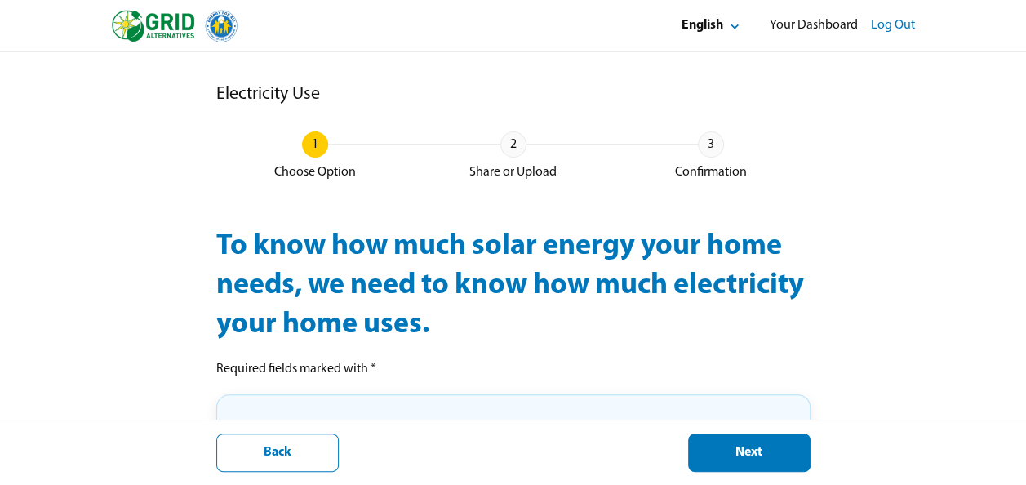
click at [893, 21] on div "Log Out" at bounding box center [893, 25] width 44 height 17
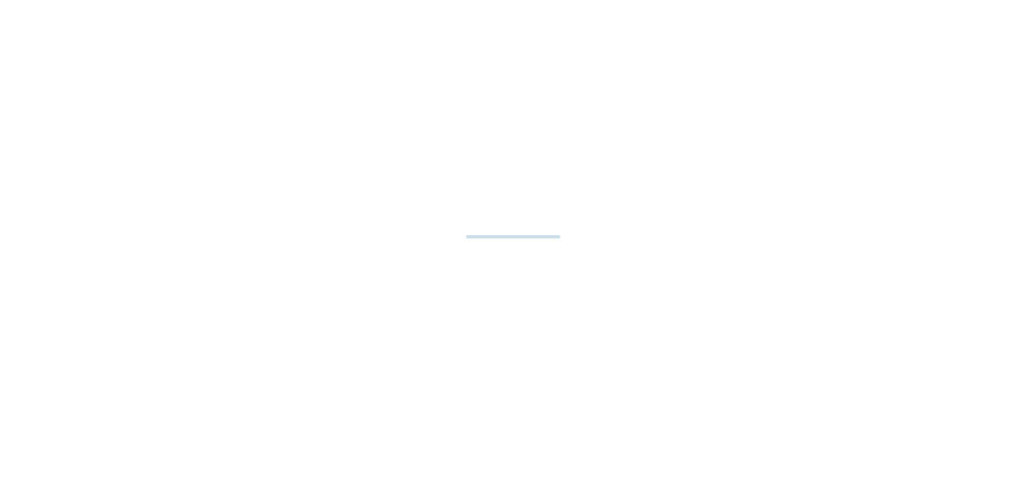
select select "**"
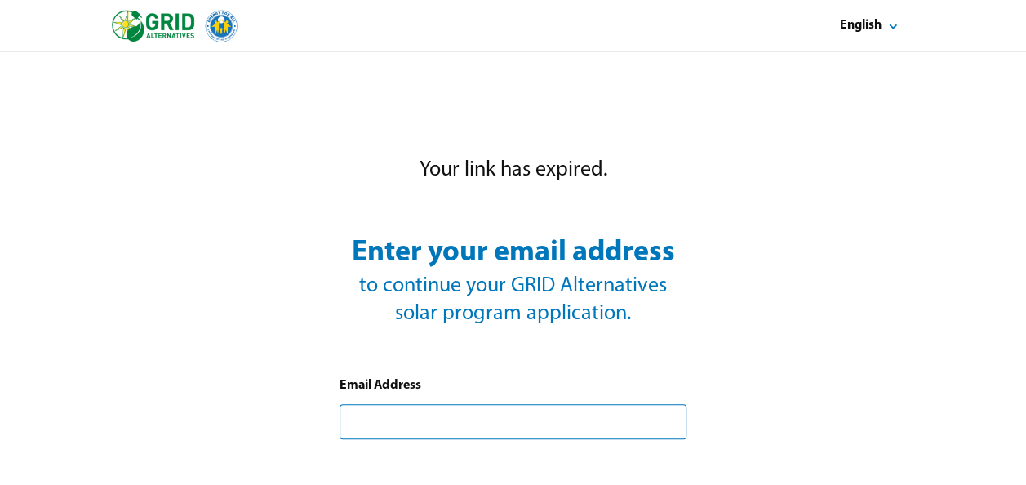
click at [357, 426] on input "text" at bounding box center [512, 421] width 347 height 35
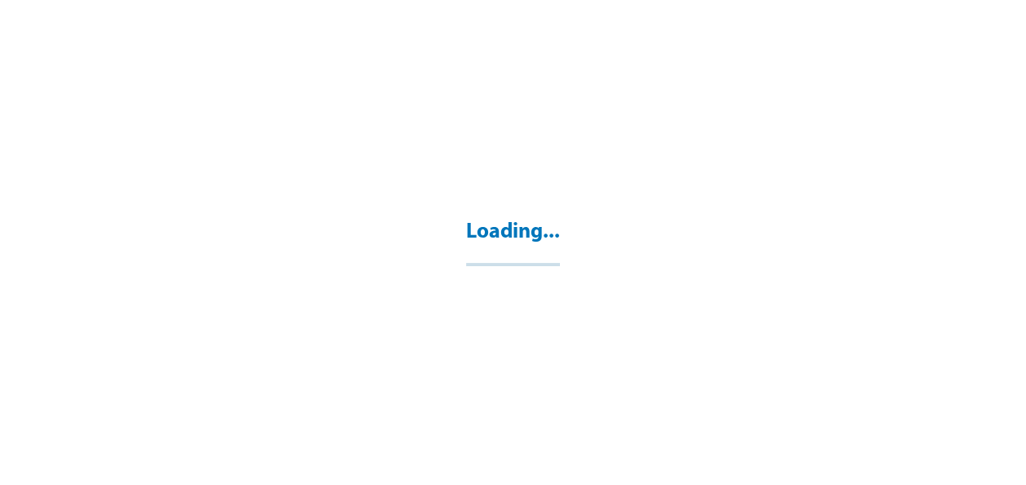
select select "**"
